Goal: Transaction & Acquisition: Purchase product/service

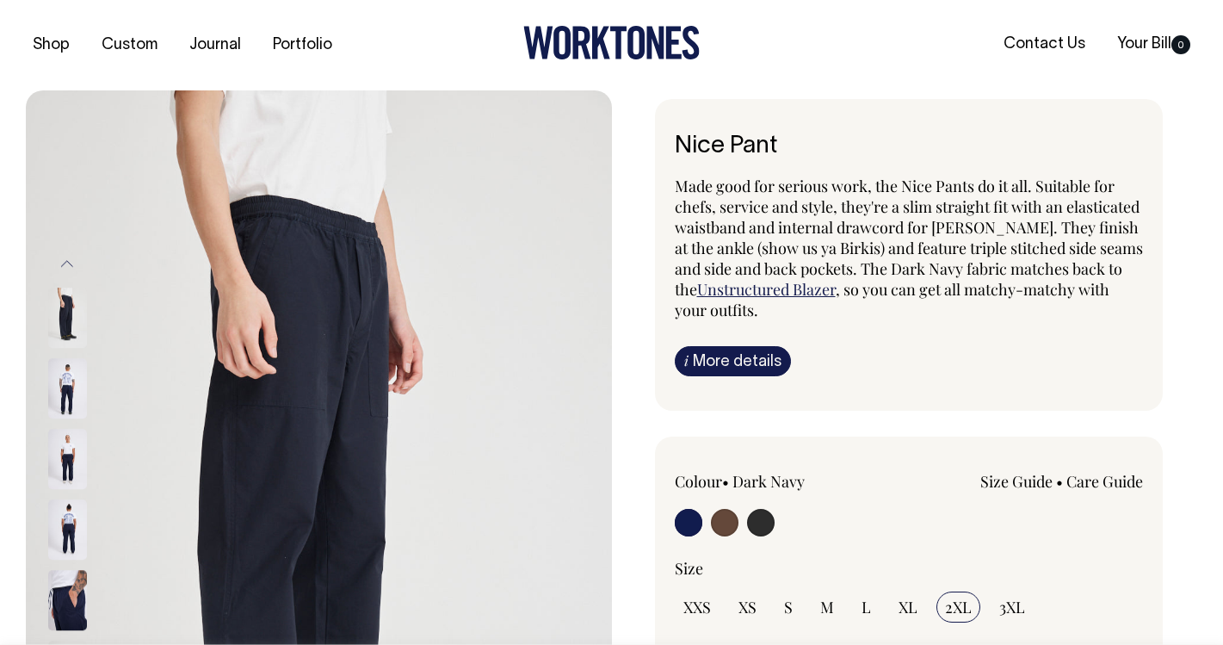
click at [754, 527] on input "radio" at bounding box center [761, 523] width 28 height 28
radio input "true"
select select "Charcoal"
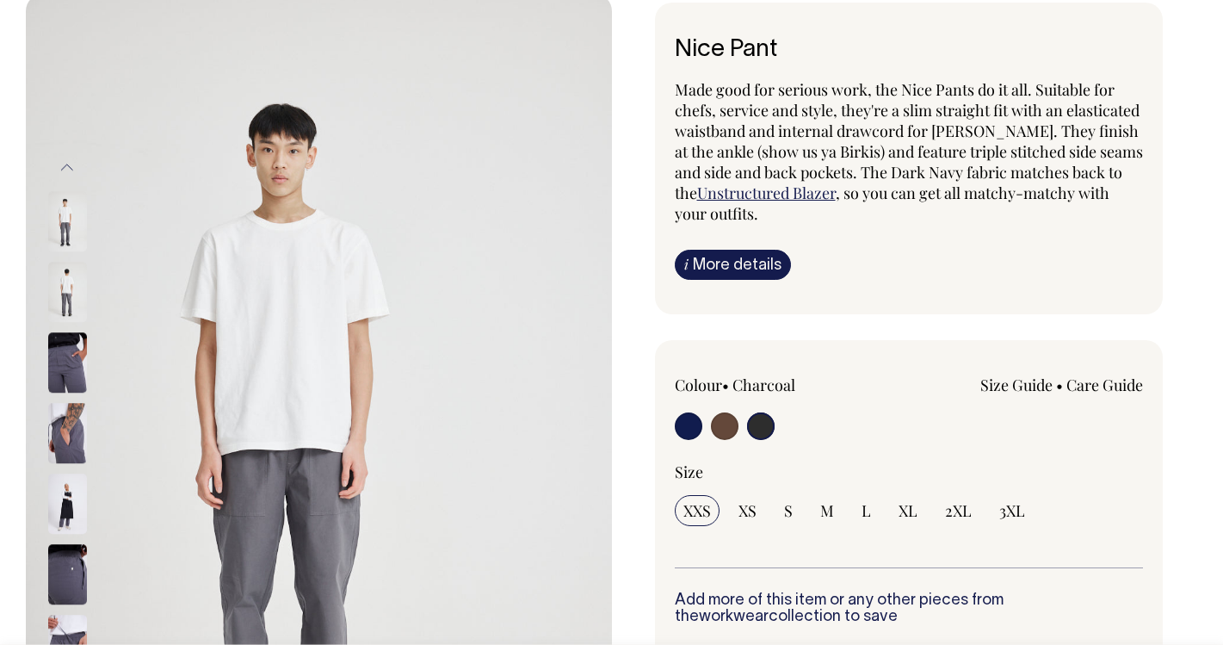
click at [697, 417] on input "radio" at bounding box center [689, 426] width 28 height 28
radio input "true"
select select "Dark Navy"
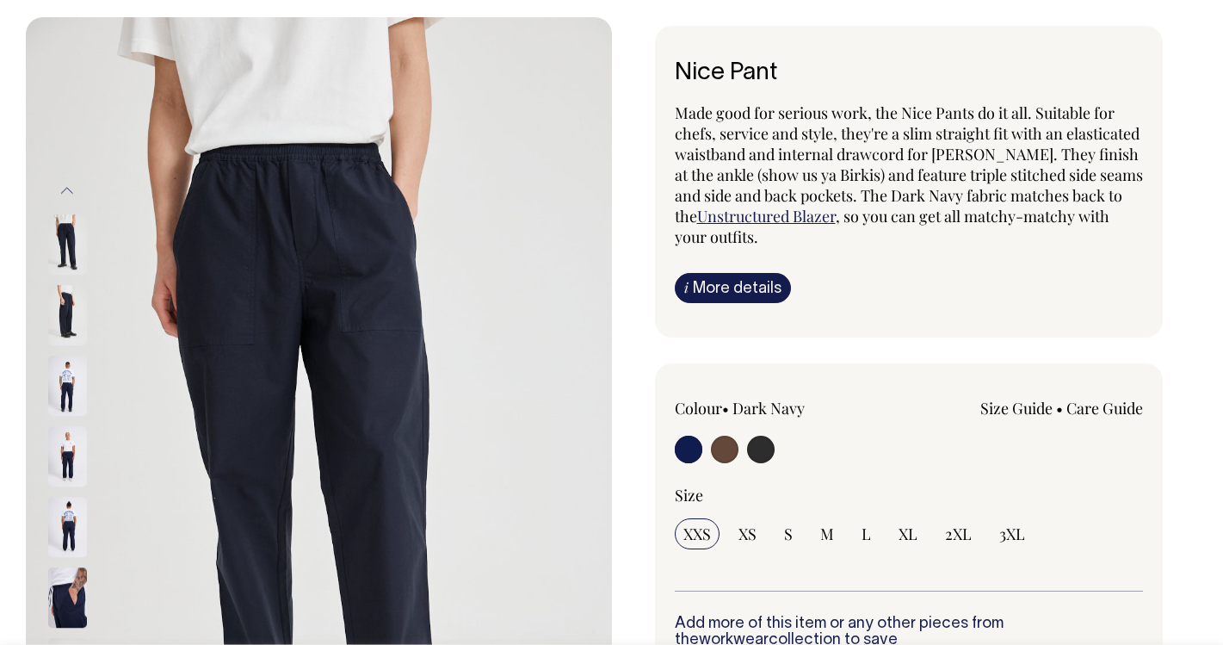
scroll to position [73, 0]
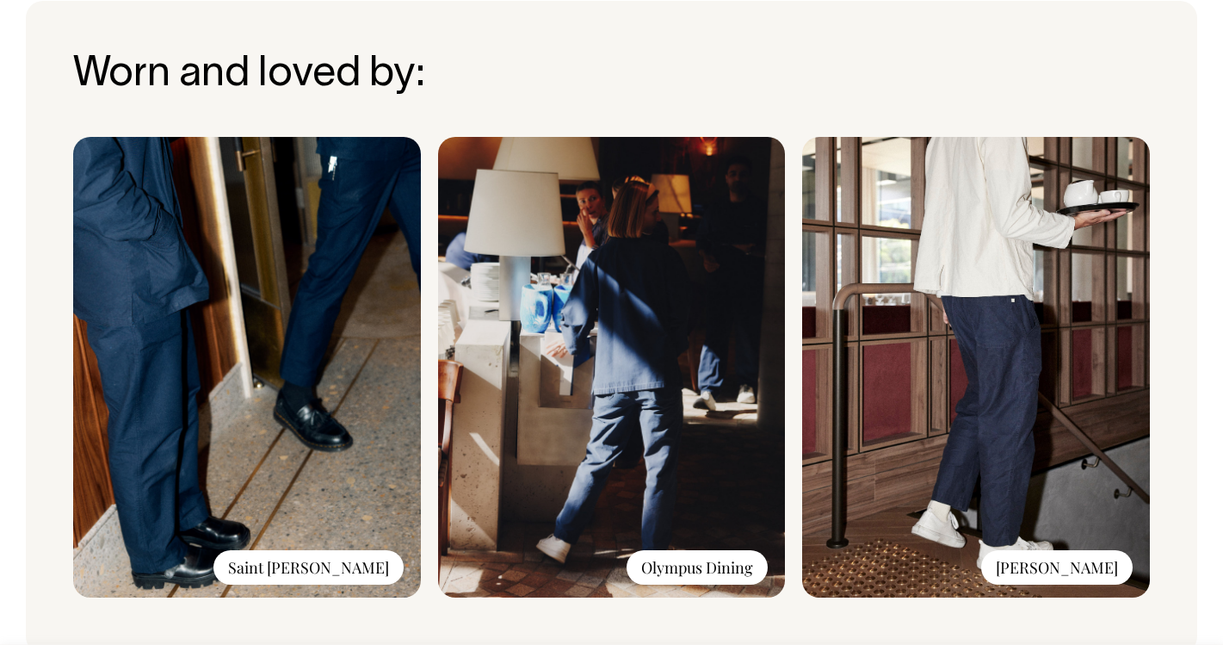
scroll to position [1270, 0]
